Goal: Task Accomplishment & Management: Manage account settings

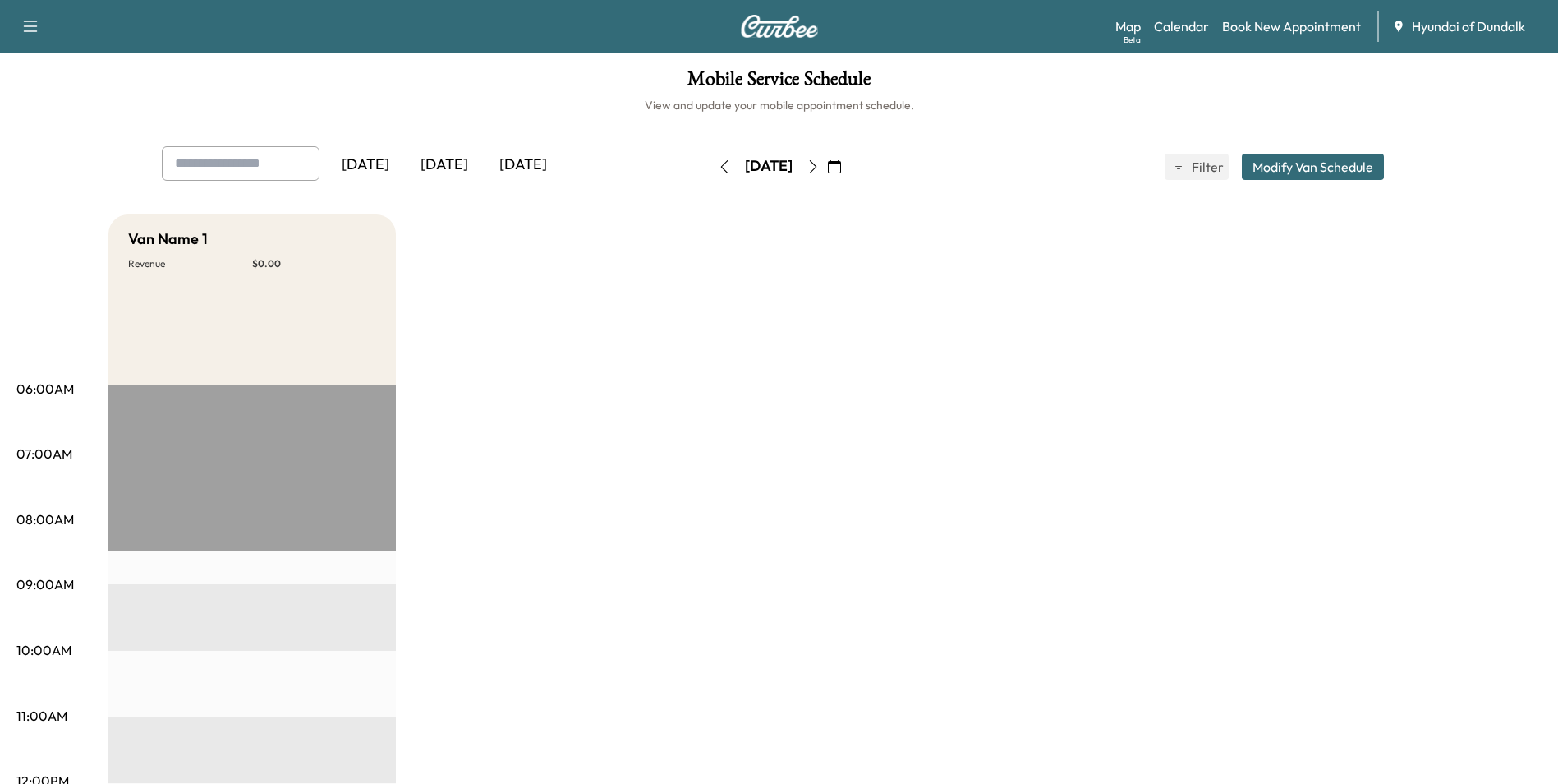
click at [849, 173] on button "button" at bounding box center [834, 166] width 28 height 26
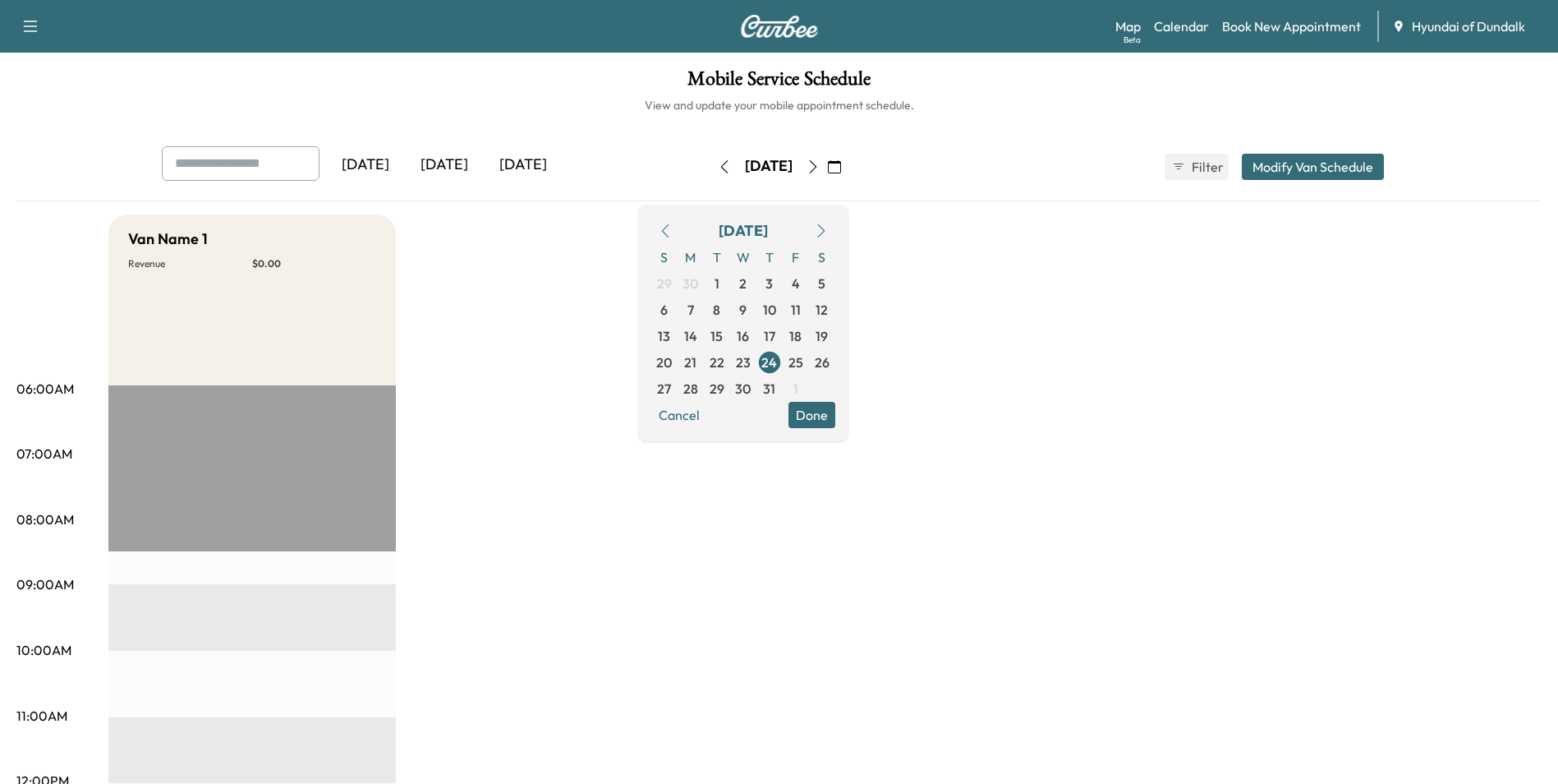
click at [820, 168] on icon "button" at bounding box center [813, 166] width 13 height 13
click at [849, 171] on button "button" at bounding box center [834, 166] width 28 height 26
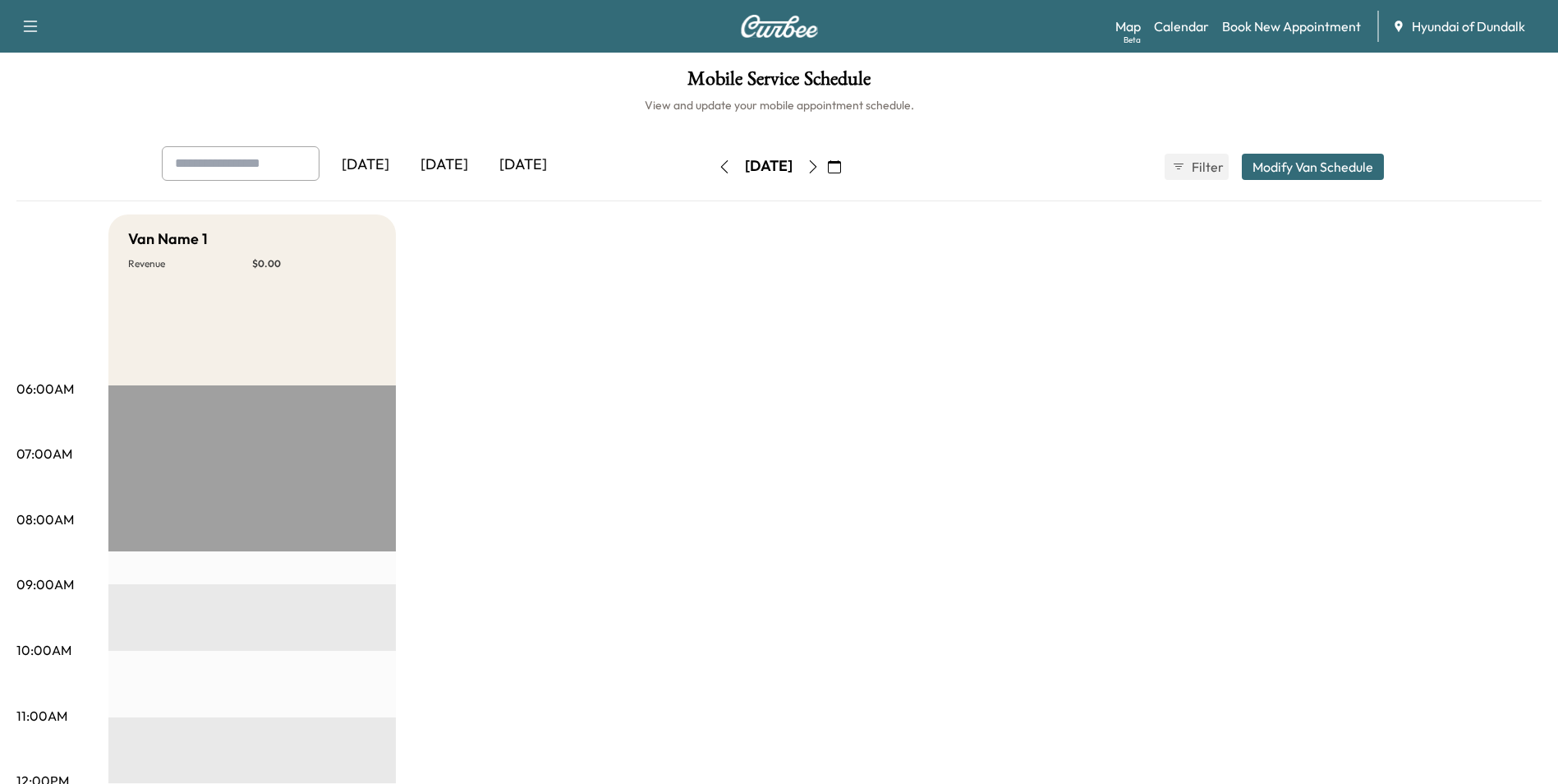
click at [841, 172] on icon "button" at bounding box center [834, 166] width 13 height 13
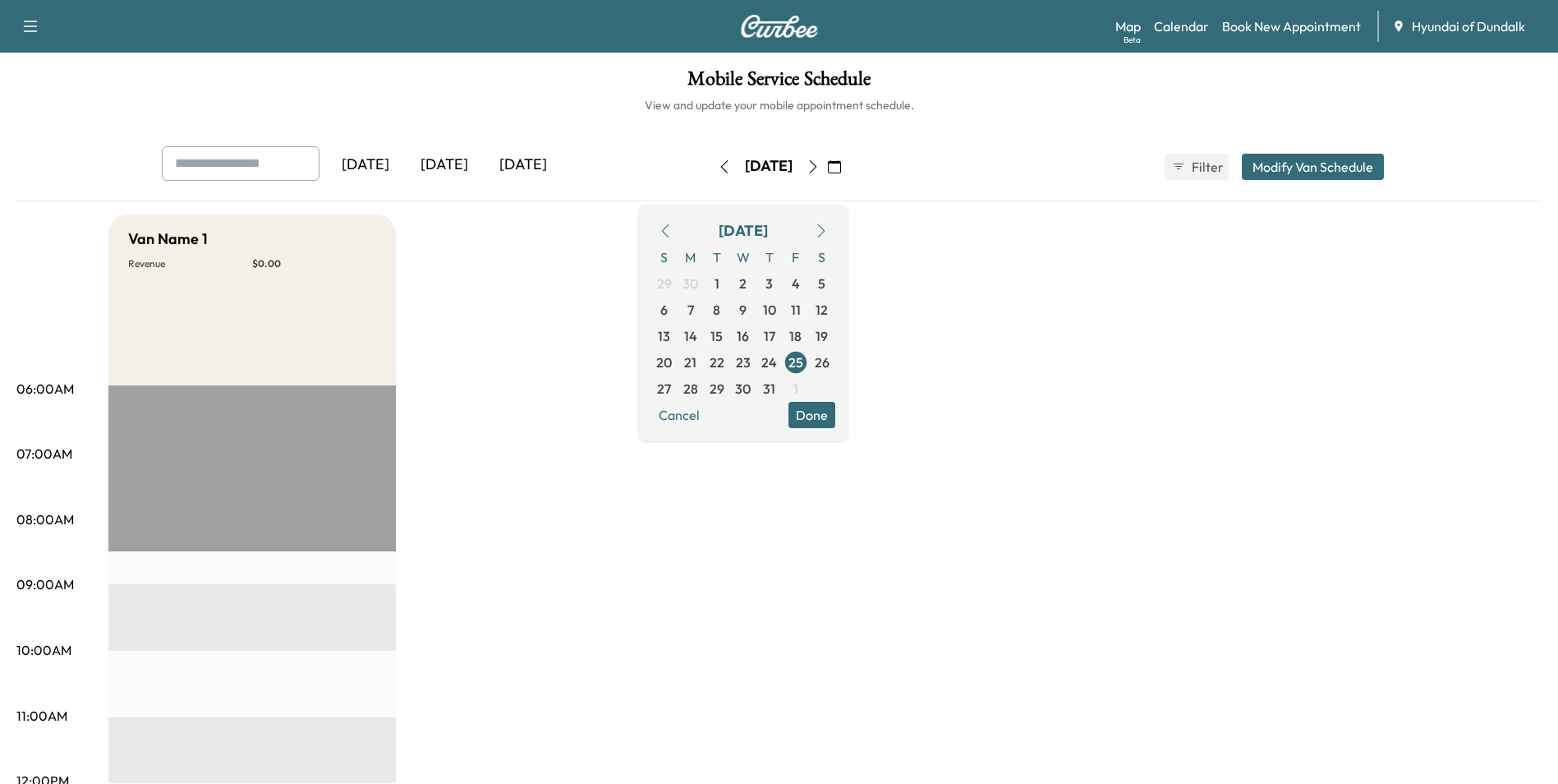
click at [828, 233] on icon "button" at bounding box center [821, 230] width 13 height 13
click at [828, 232] on icon "button" at bounding box center [821, 230] width 13 height 13
click at [696, 336] on span "13" at bounding box center [690, 335] width 12 height 20
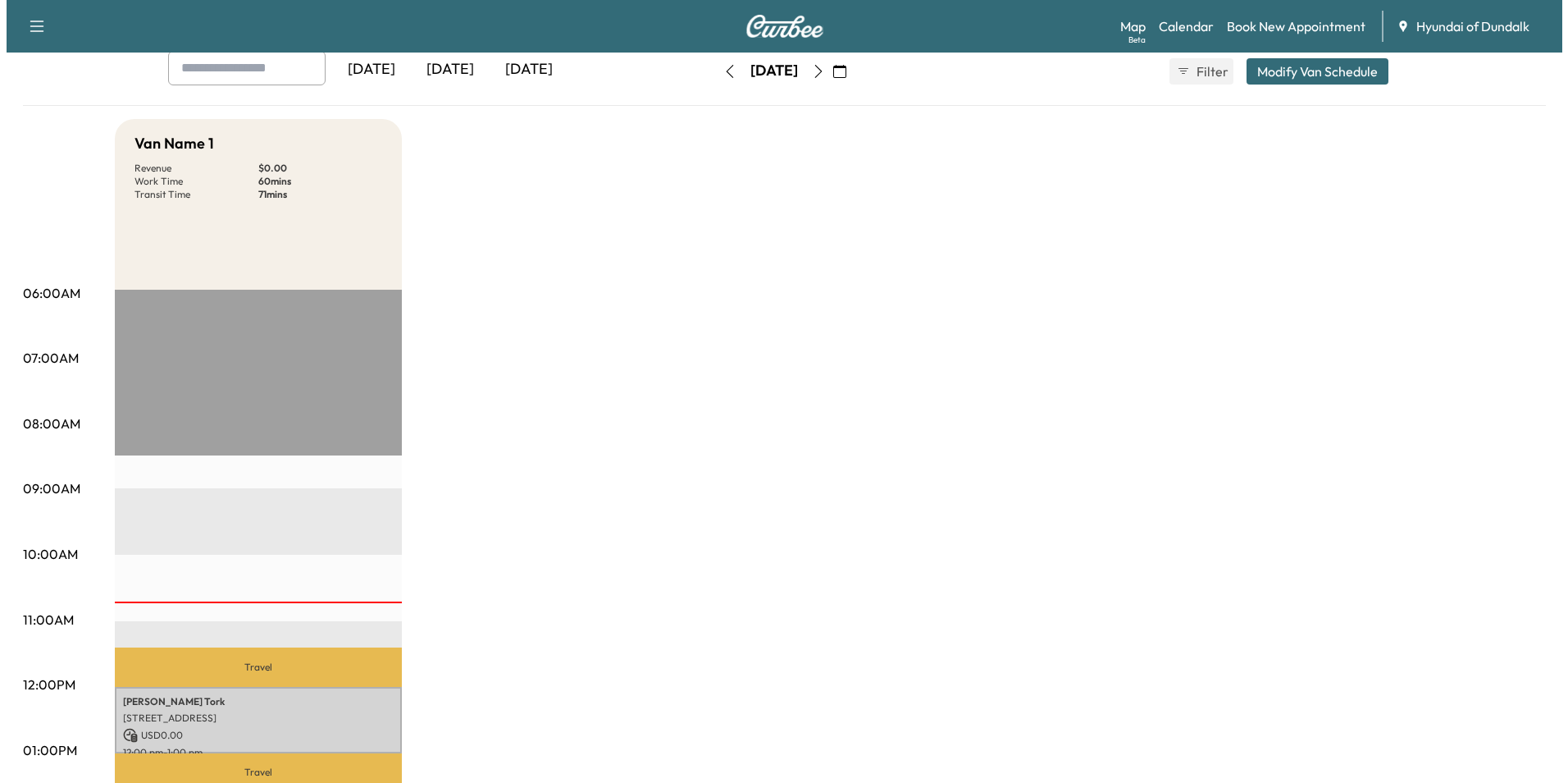
scroll to position [187, 0]
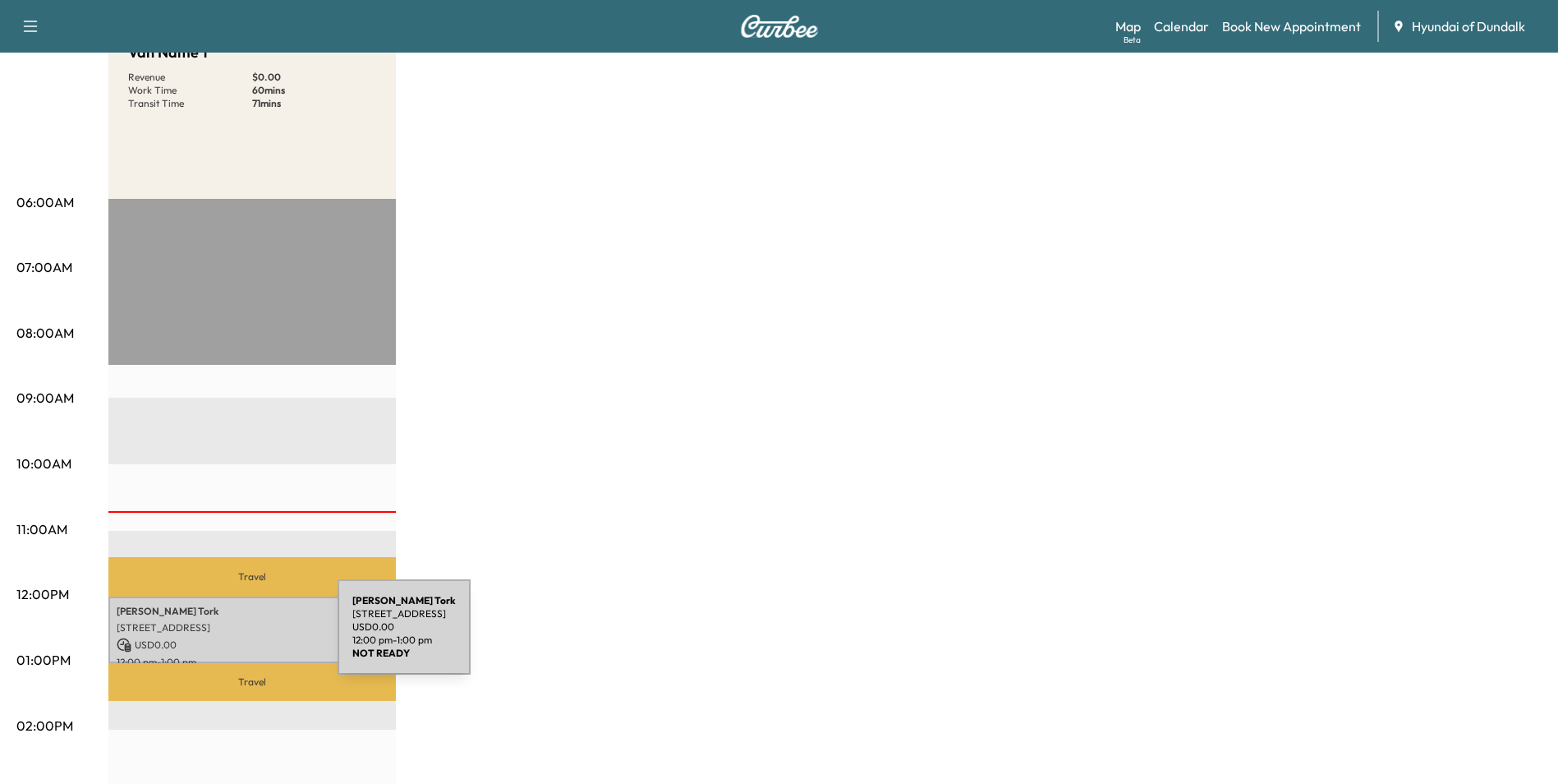
click at [214, 637] on p "USD 0.00" at bounding box center [253, 644] width 271 height 15
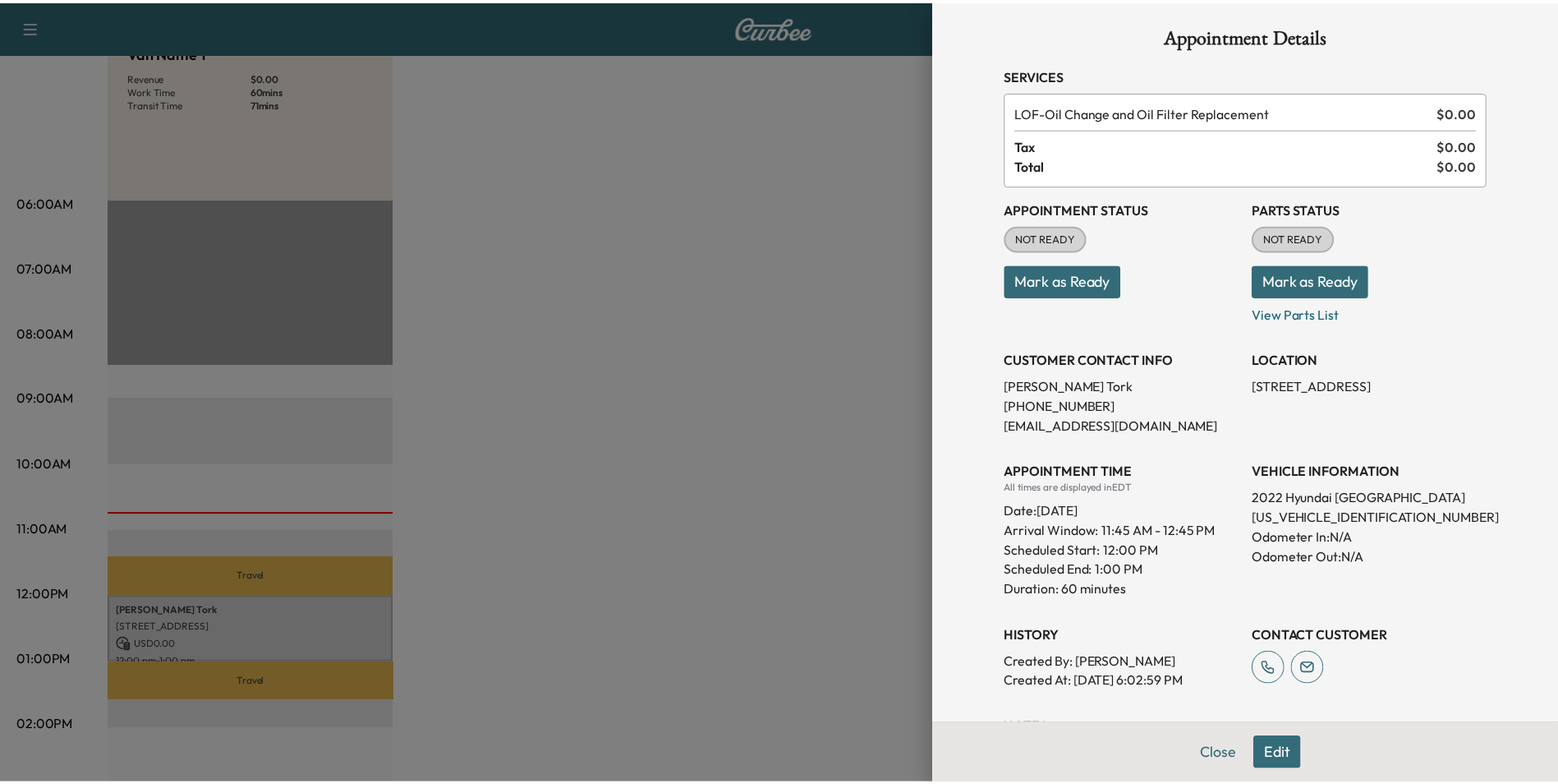
scroll to position [0, 0]
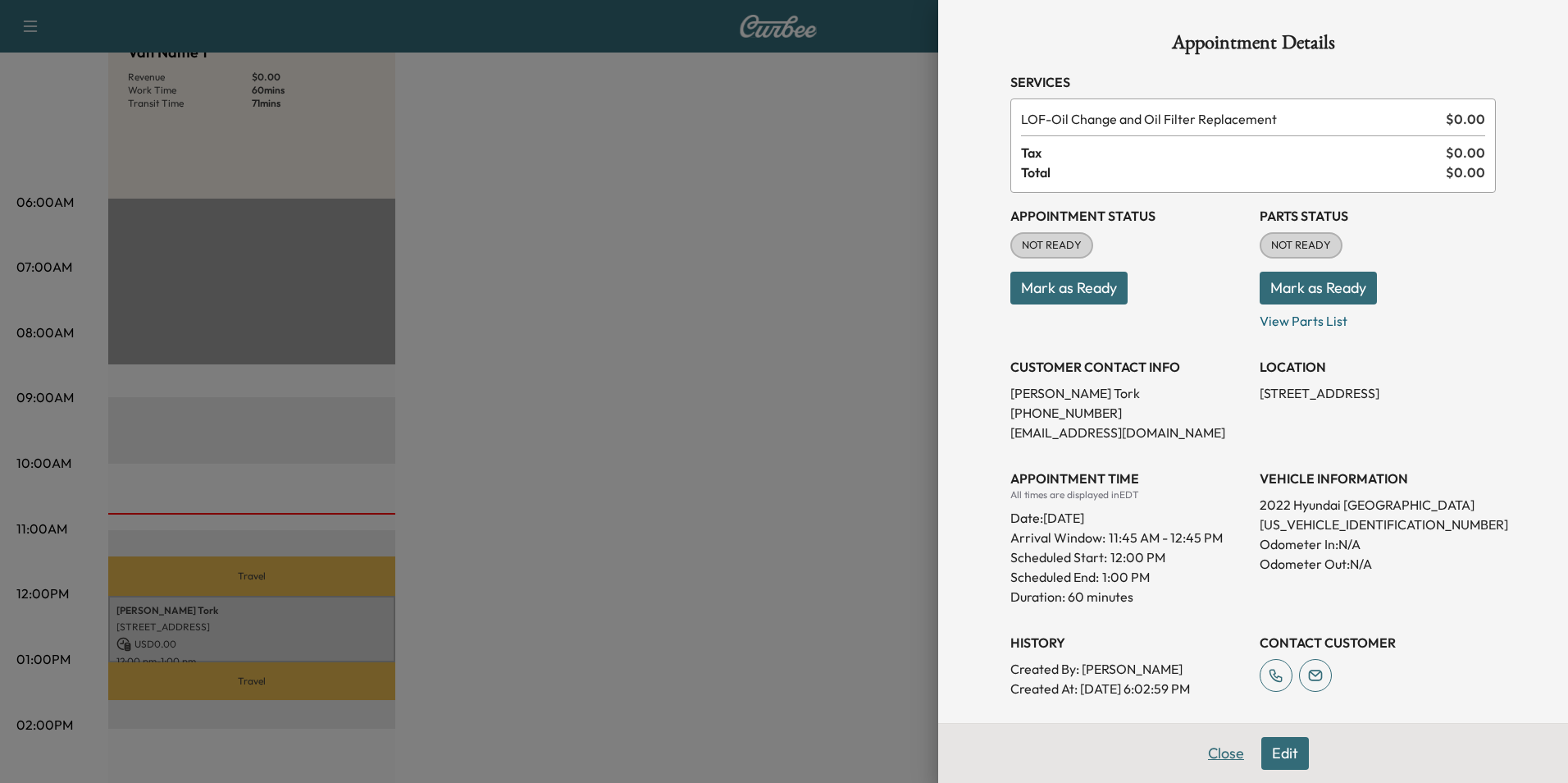
click at [1201, 752] on button "Close" at bounding box center [1226, 753] width 57 height 33
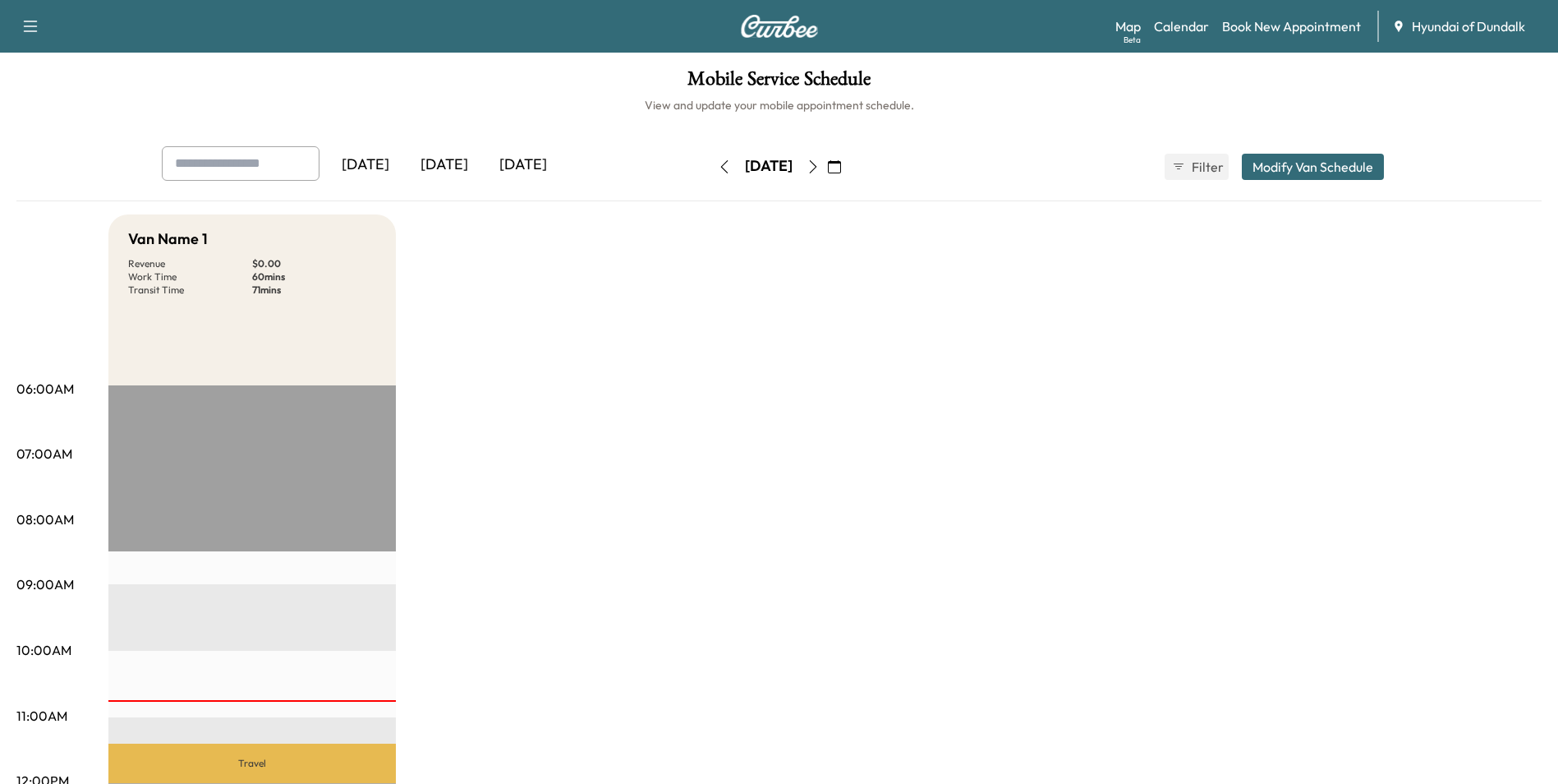
click at [820, 168] on icon "button" at bounding box center [813, 166] width 13 height 13
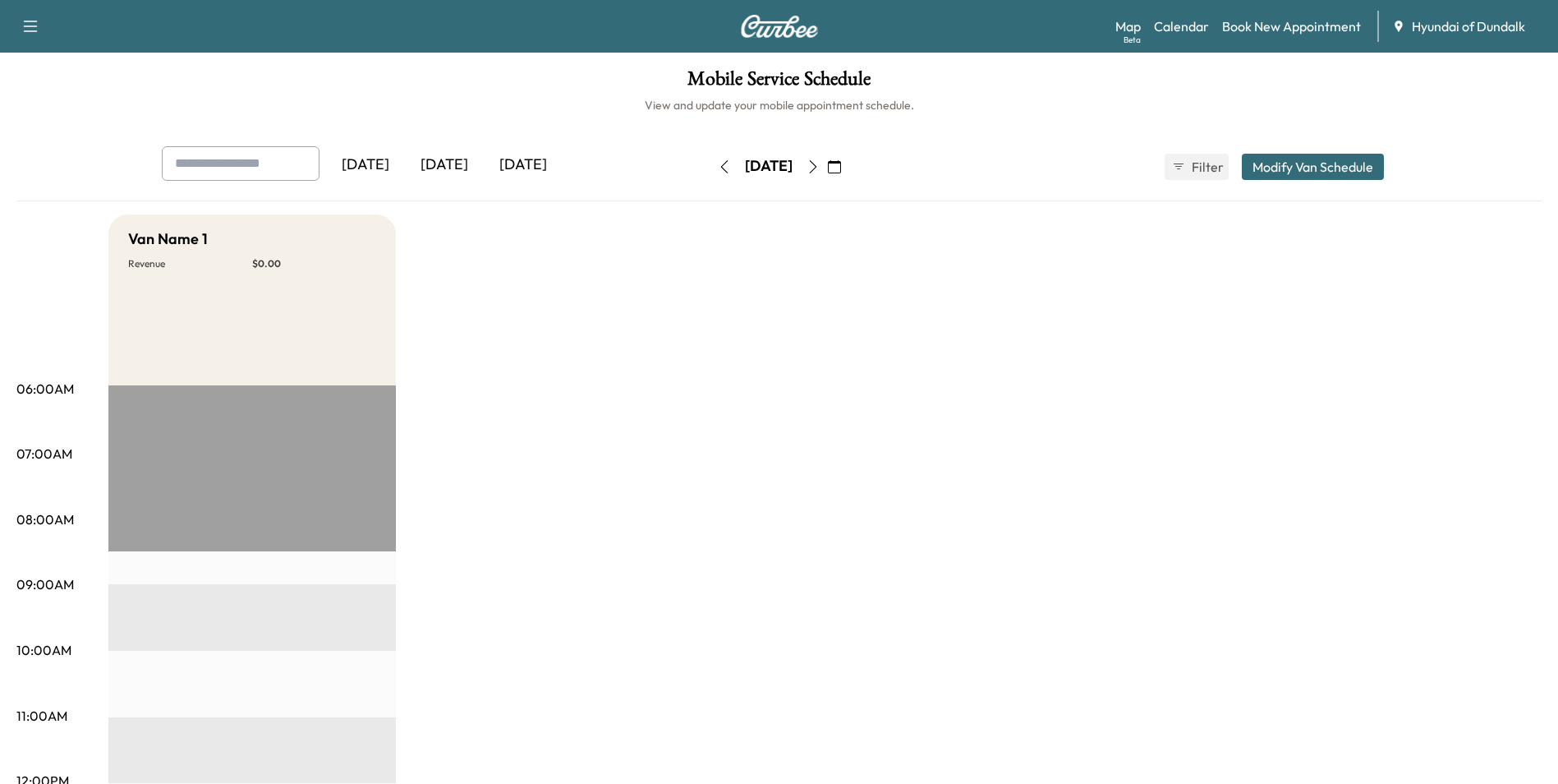
click at [820, 171] on icon "button" at bounding box center [813, 166] width 13 height 13
click at [817, 166] on icon "button" at bounding box center [812, 166] width 8 height 13
click at [718, 165] on icon "button" at bounding box center [724, 166] width 13 height 13
click at [711, 165] on button "button" at bounding box center [724, 166] width 28 height 26
click at [718, 165] on icon "button" at bounding box center [724, 166] width 13 height 13
